Goal: Information Seeking & Learning: Learn about a topic

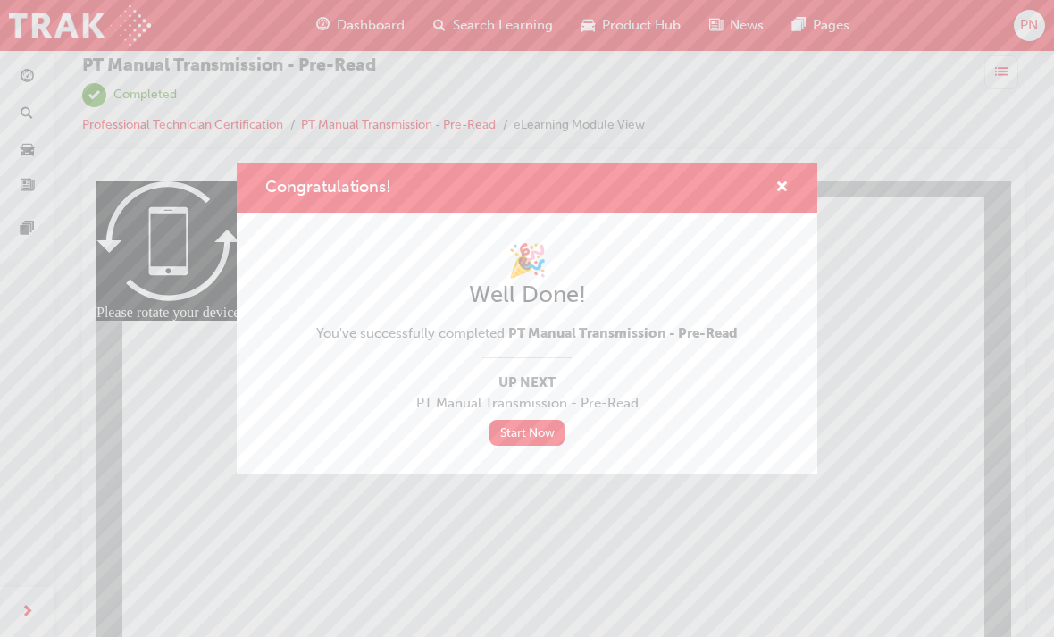
click at [384, 546] on div "Congratulations! 🎉 Well Done! You've successfully completed PT Manual Transmiss…" at bounding box center [527, 318] width 1054 height 637
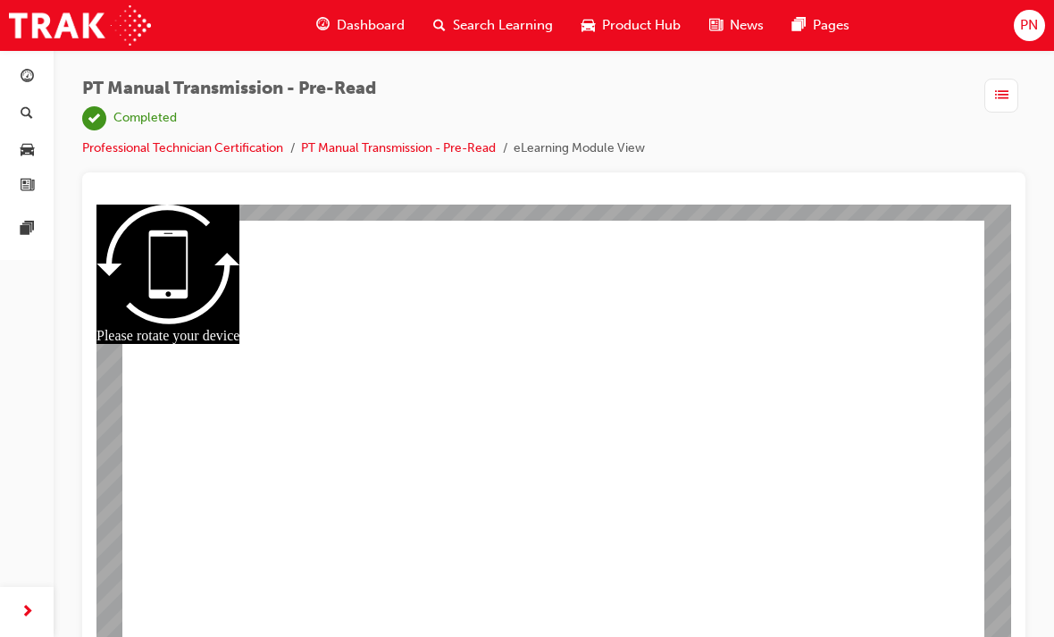
click at [431, 146] on link "PT Manual Transmission - Pre-Read" at bounding box center [398, 147] width 195 height 15
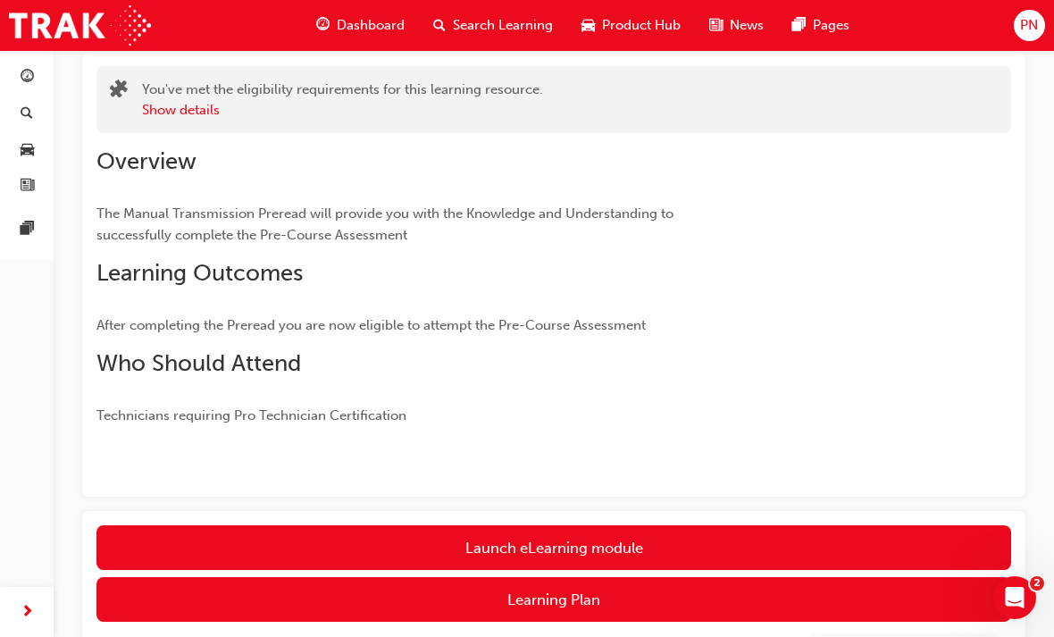
scroll to position [267, 0]
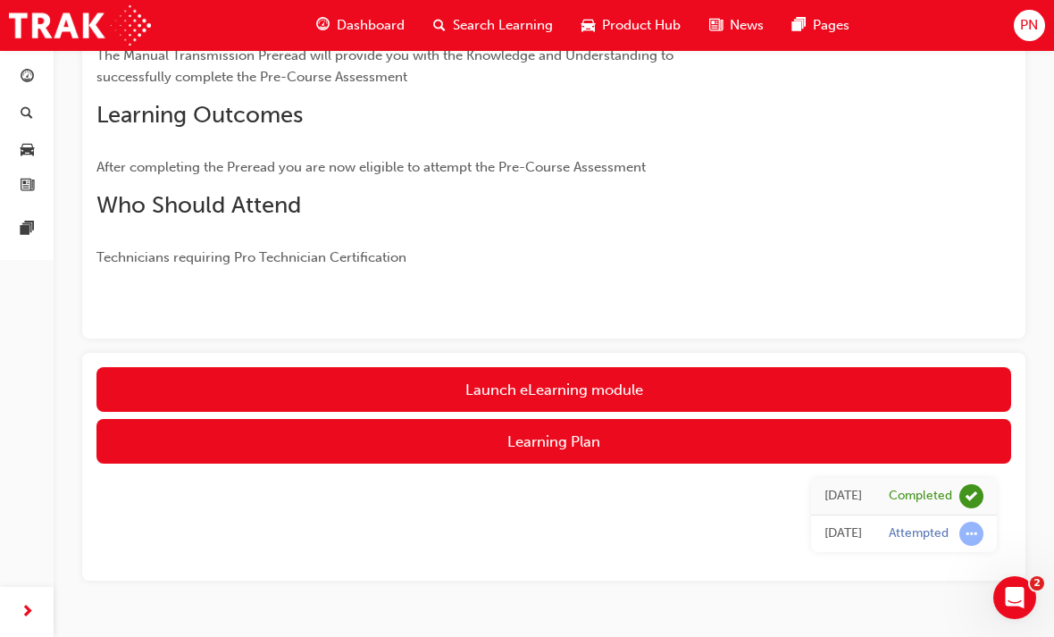
click at [759, 384] on link "Launch eLearning module" at bounding box center [553, 389] width 915 height 45
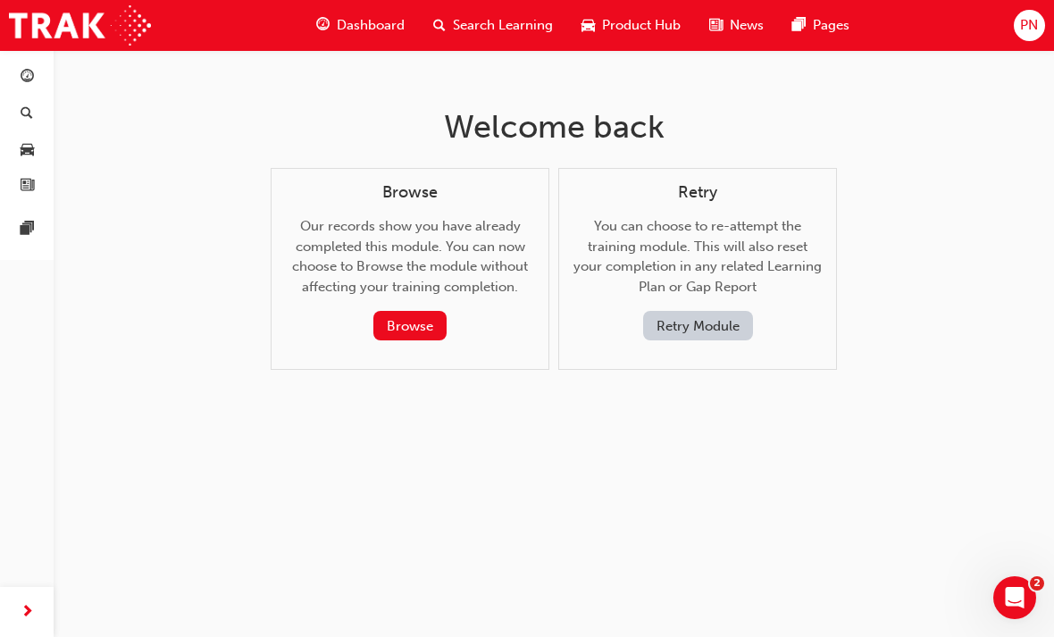
click at [388, 23] on span "Dashboard" at bounding box center [371, 25] width 68 height 21
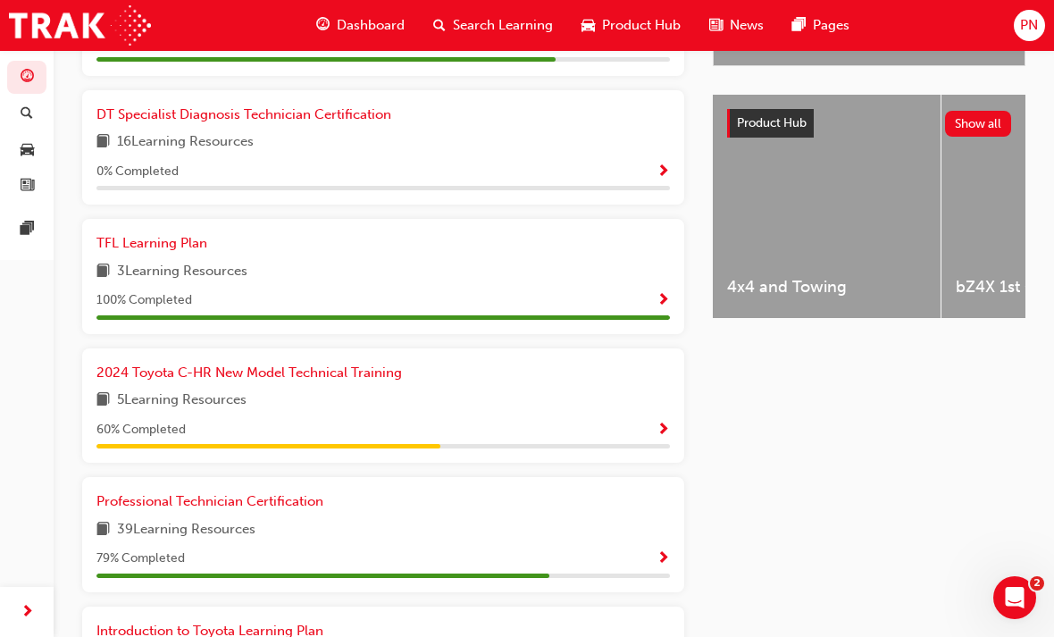
scroll to position [663, 0]
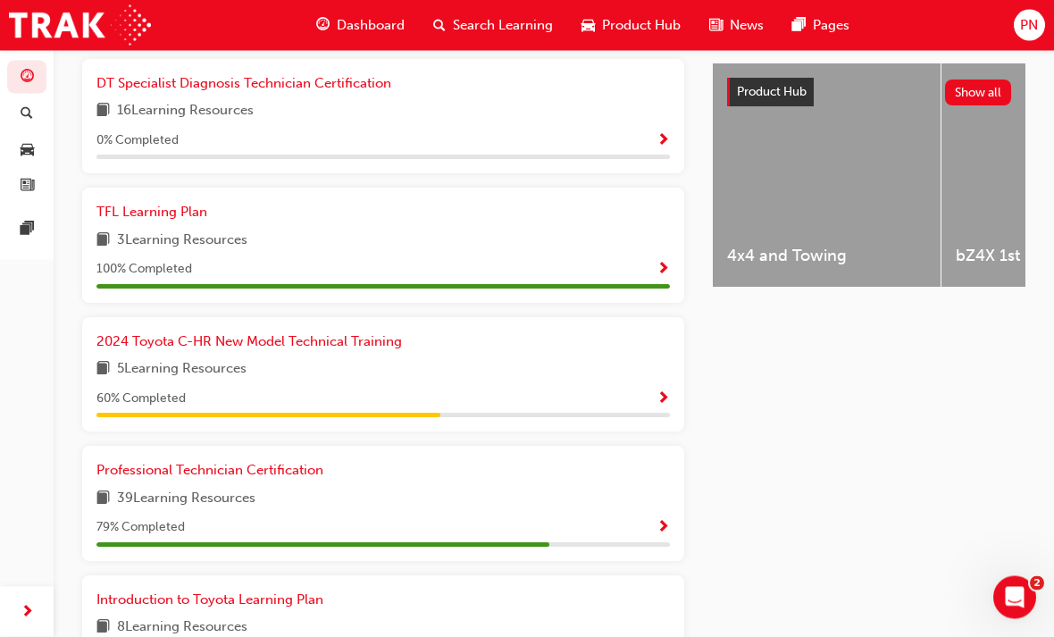
click at [659, 521] on span "Show Progress" at bounding box center [662, 529] width 13 height 16
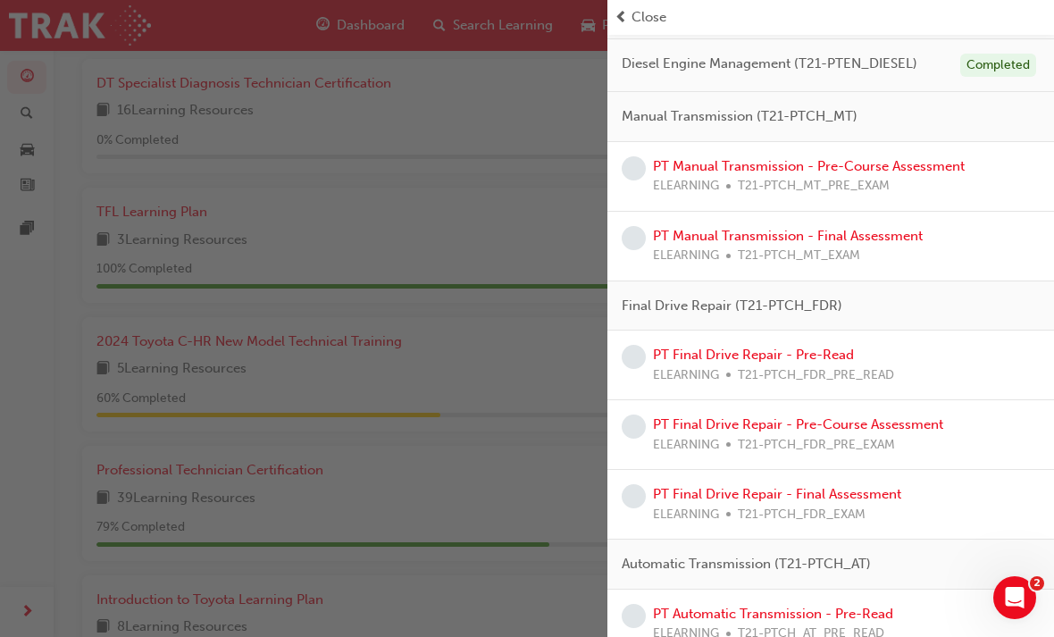
scroll to position [618, 0]
click at [907, 159] on link "PT Manual Transmission - Pre-Course Assessment" at bounding box center [809, 167] width 312 height 16
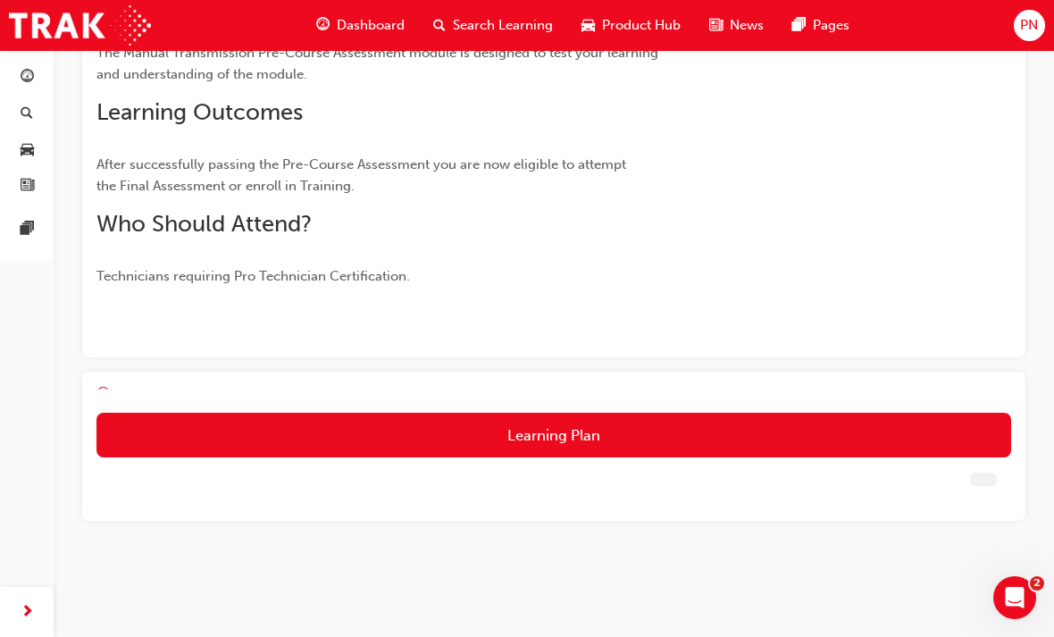
scroll to position [182, 0]
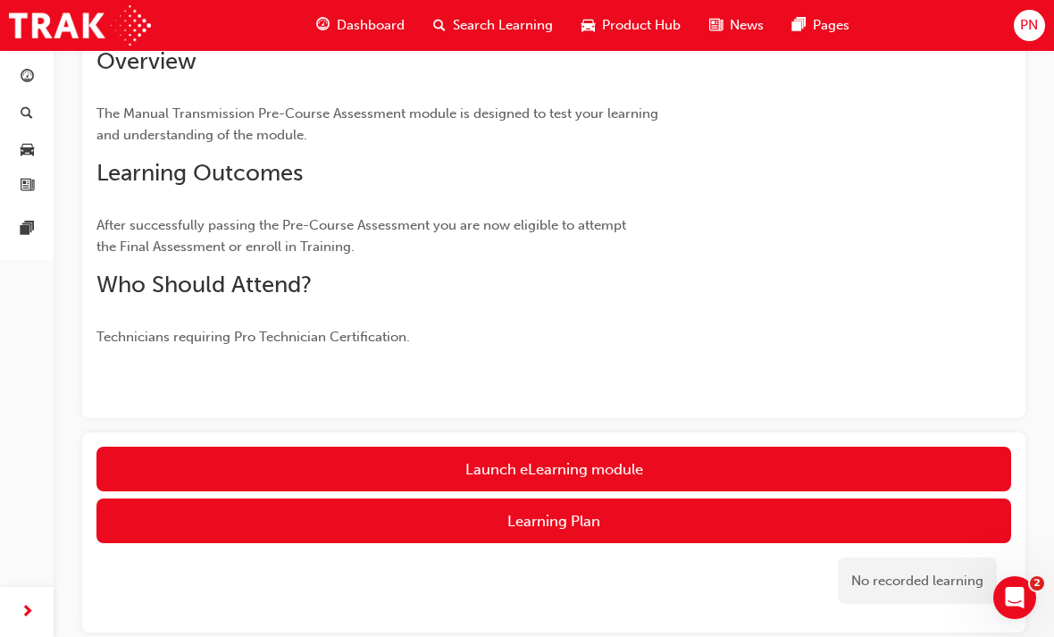
click at [789, 464] on link "Launch eLearning module" at bounding box center [553, 469] width 915 height 45
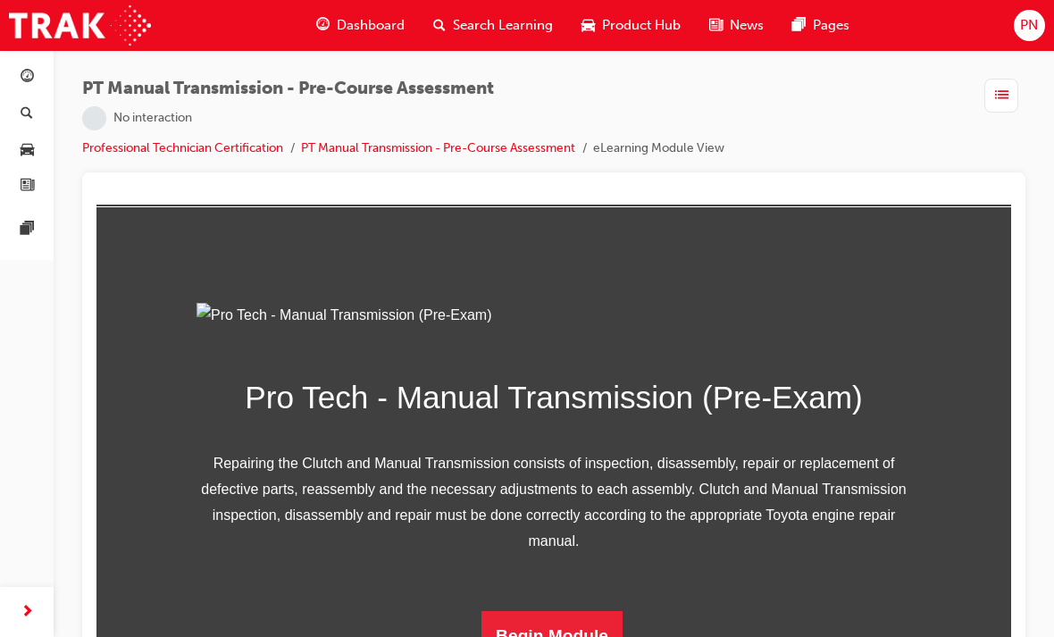
scroll to position [23, 0]
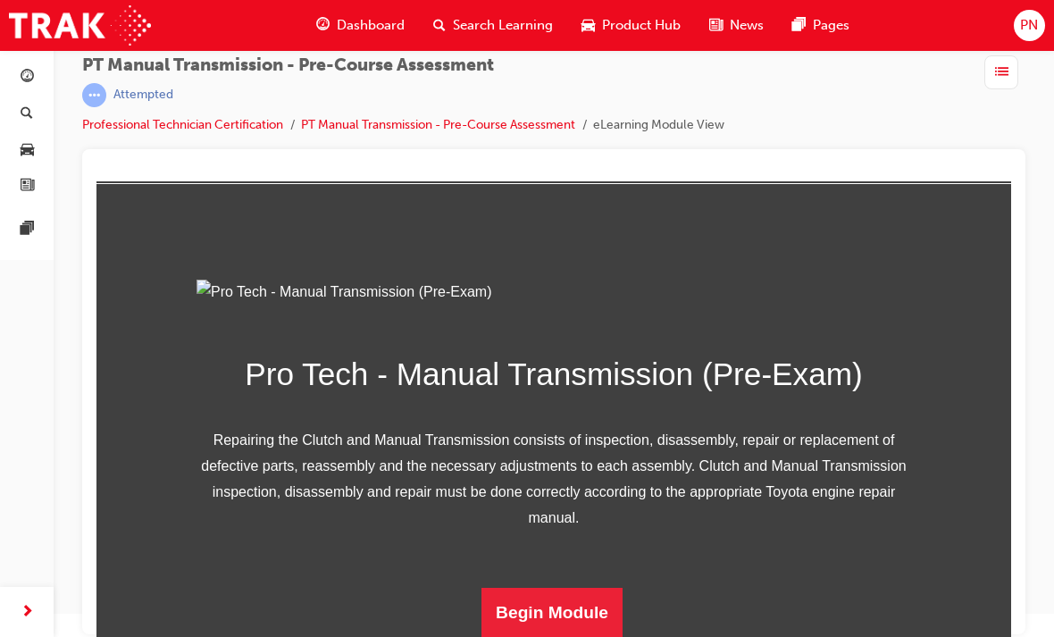
click at [581, 581] on div "Pro Tech - Manual Transmission (Pre-Exam) Repairing the Clutch and Manual Trans…" at bounding box center [553, 459] width 714 height 359
click at [583, 595] on button "Begin Module" at bounding box center [551, 613] width 141 height 50
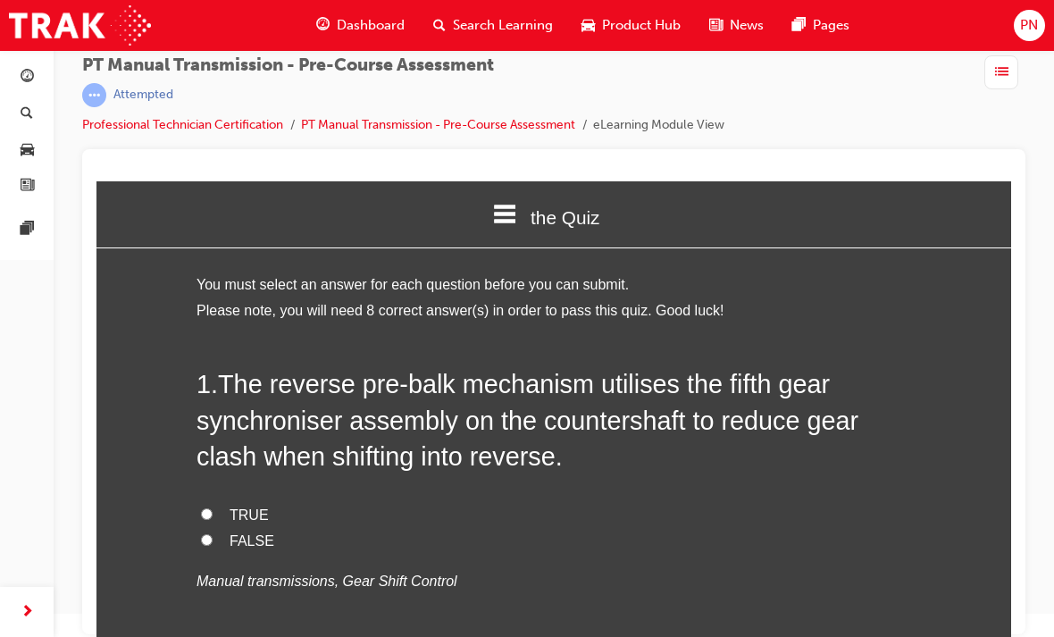
scroll to position [7, 0]
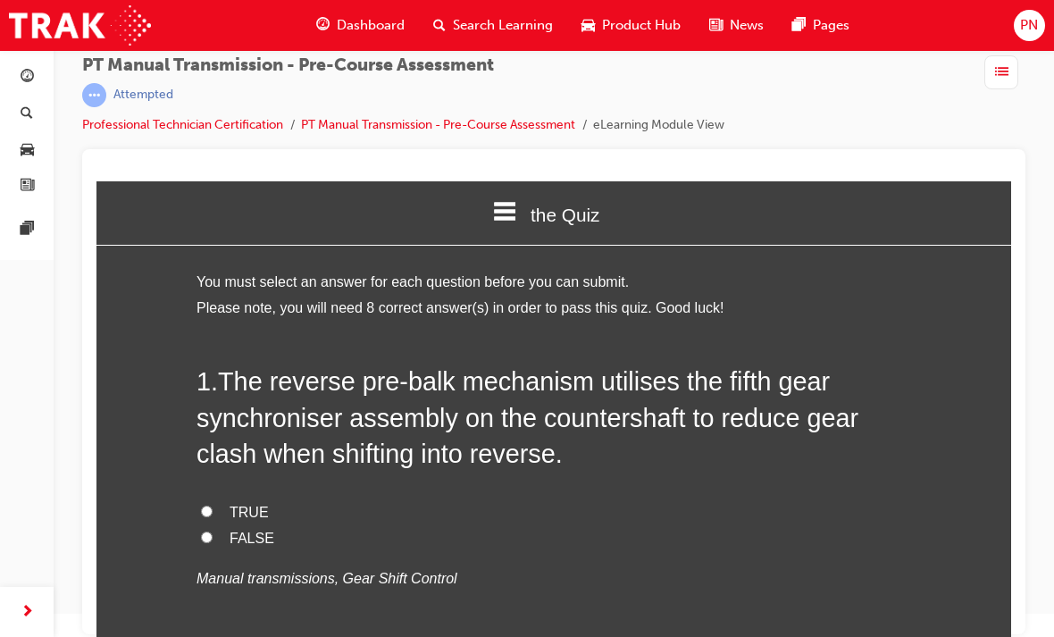
click at [212, 511] on input "TRUE" at bounding box center [207, 512] width 12 height 12
radio input "true"
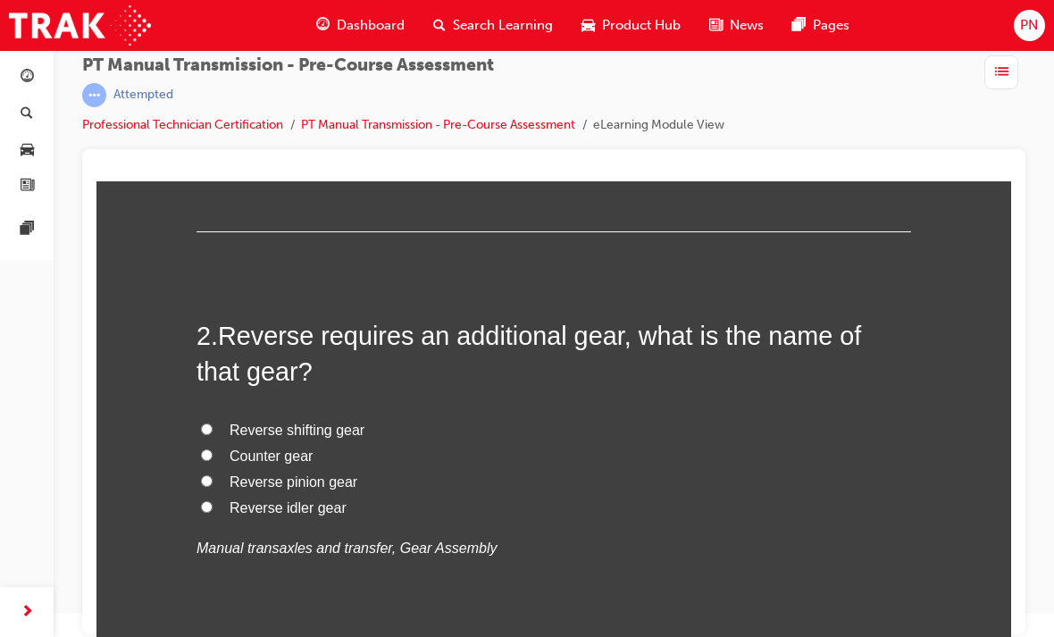
scroll to position [455, 0]
